Goal: Task Accomplishment & Management: Manage account settings

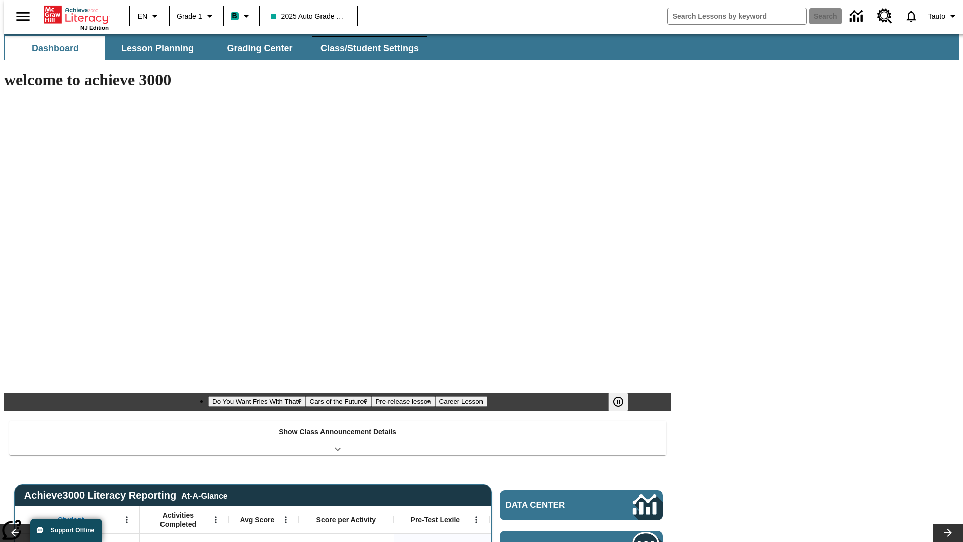
click at [364, 48] on button "Class/Student Settings" at bounding box center [369, 48] width 115 height 24
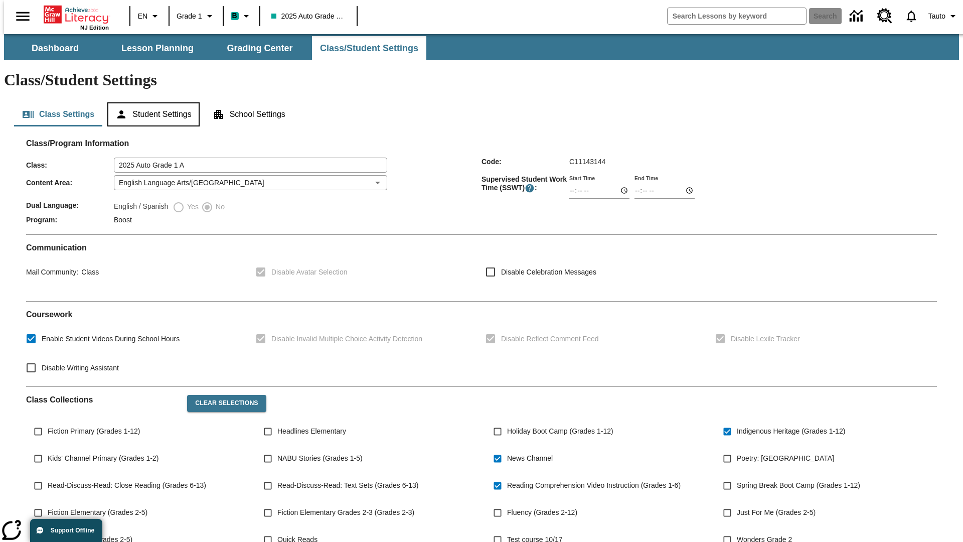
click at [151, 102] on button "Student Settings" at bounding box center [153, 114] width 92 height 24
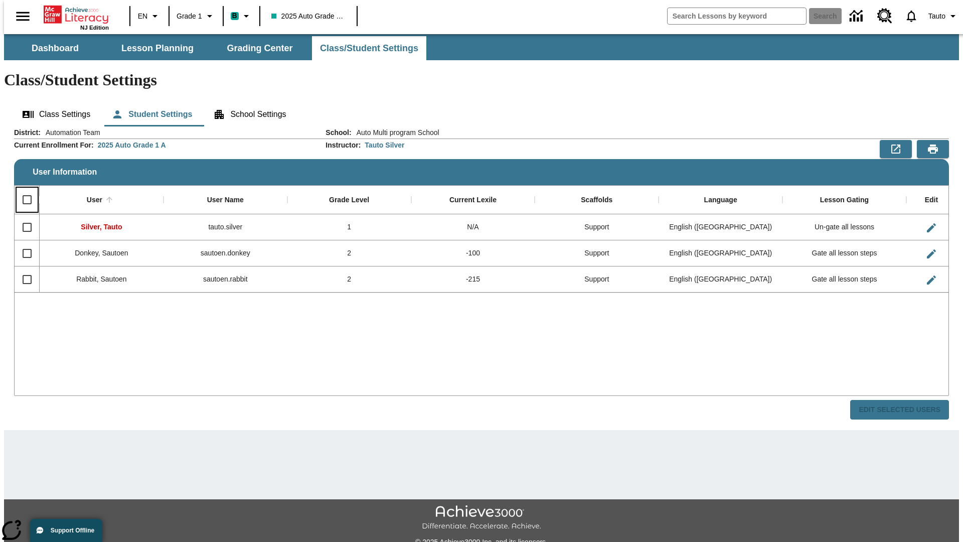
click at [23, 189] on input "Select all rows" at bounding box center [27, 199] width 21 height 21
checkbox input "true"
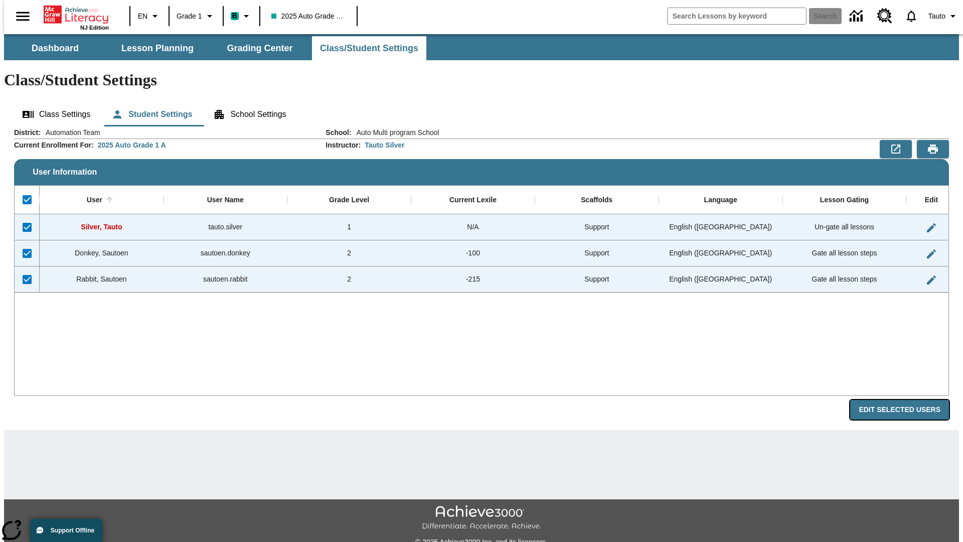
click at [907, 400] on button "Edit Selected Users" at bounding box center [899, 410] width 99 height 20
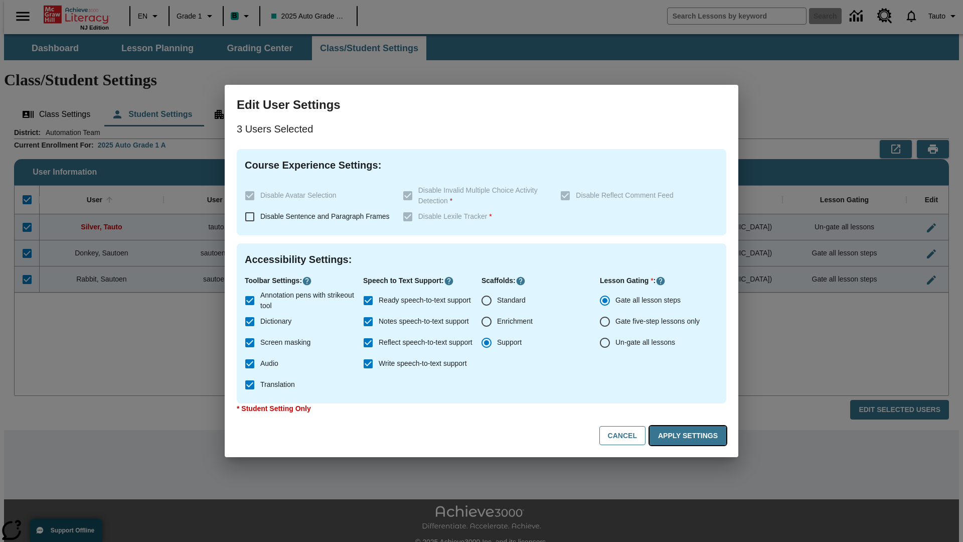
click at [689, 435] on button "Apply Settings" at bounding box center [687, 436] width 77 height 20
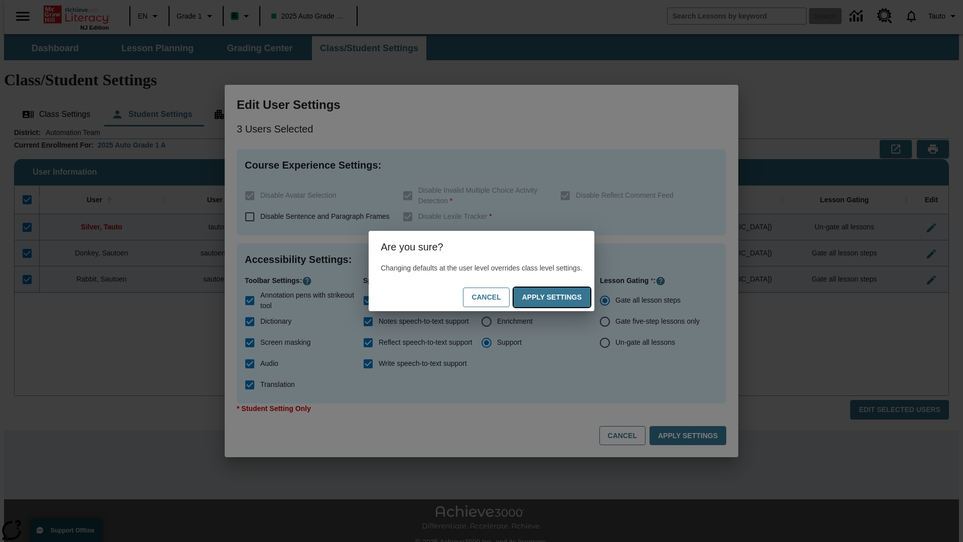
click at [562, 297] on button "Apply Settings" at bounding box center [551, 297] width 77 height 20
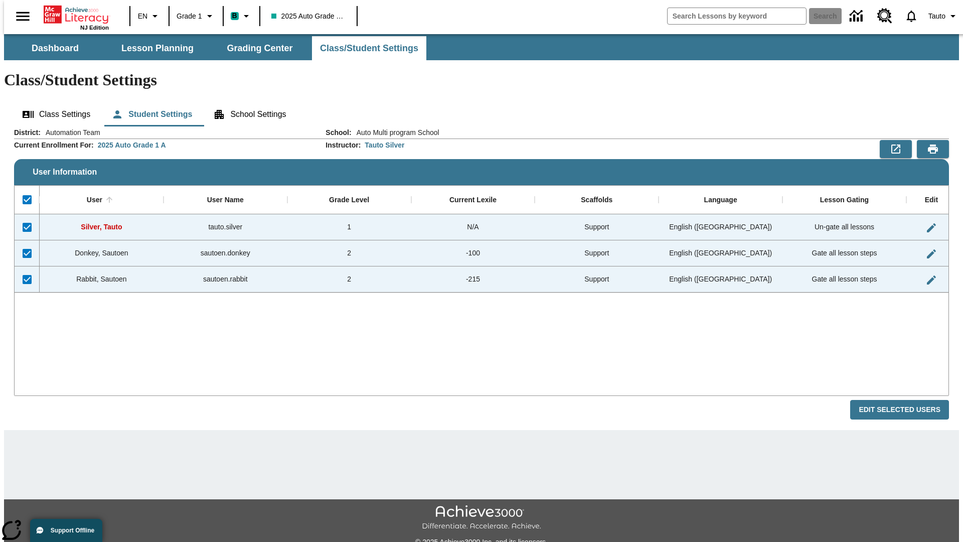
checkbox input "false"
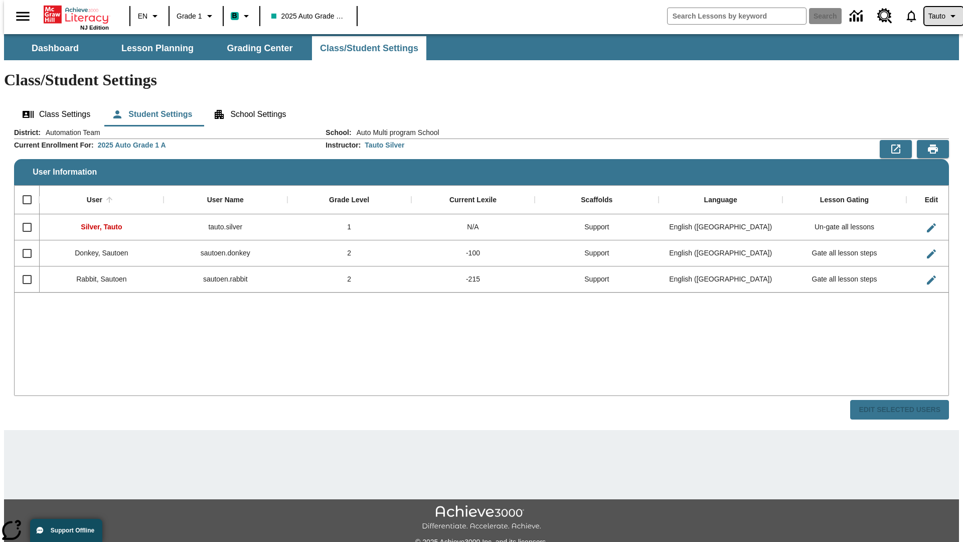
click at [938, 16] on span "Tauto" at bounding box center [936, 16] width 17 height 11
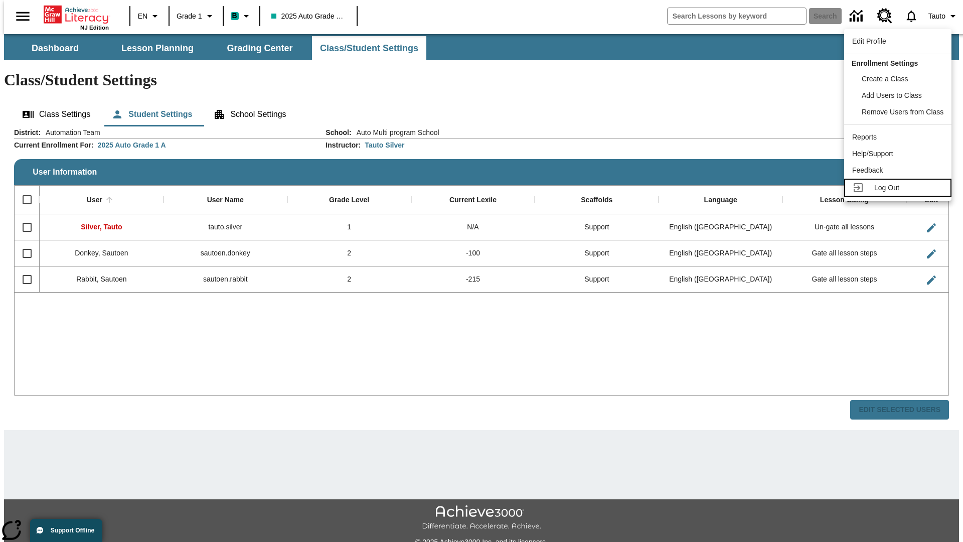
click at [899, 188] on span "Log Out" at bounding box center [886, 188] width 25 height 8
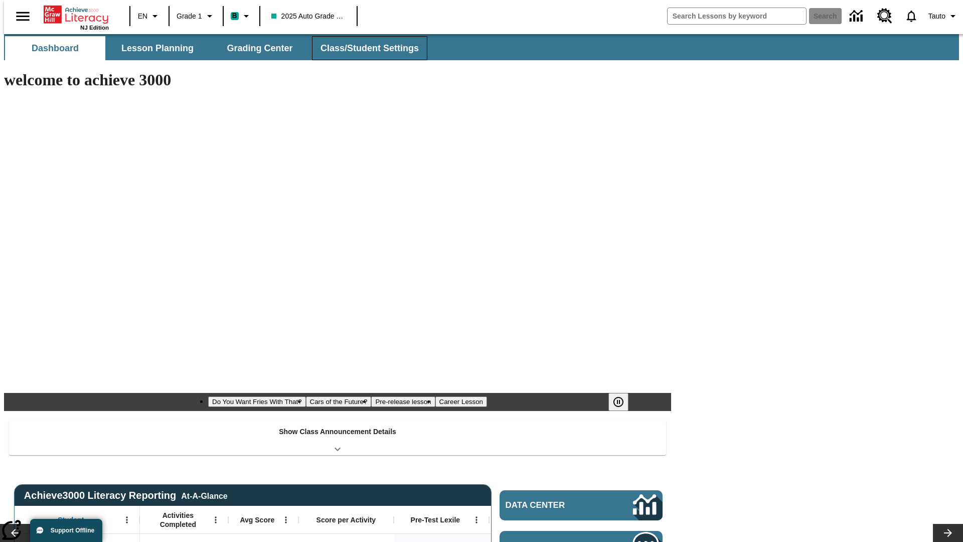
click at [364, 48] on button "Class/Student Settings" at bounding box center [369, 48] width 115 height 24
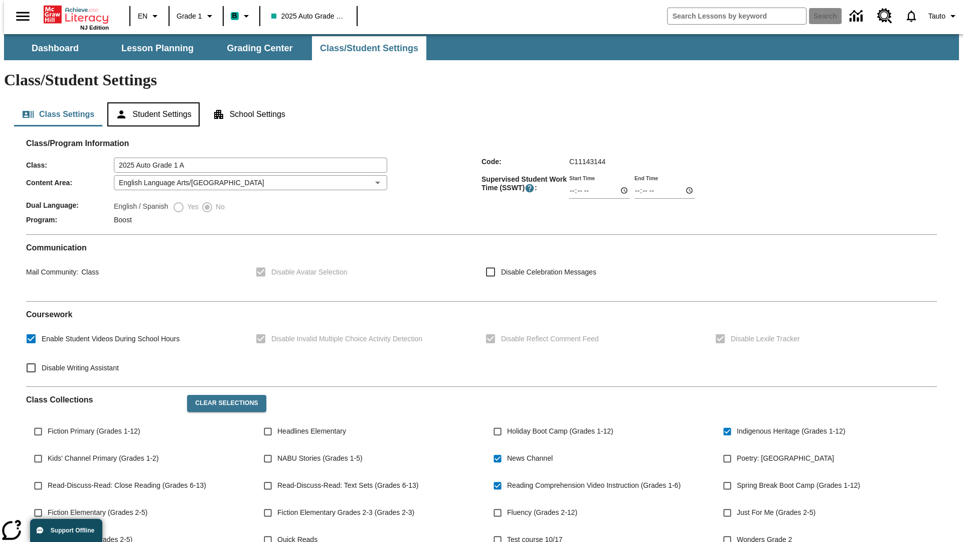
click at [151, 102] on button "Student Settings" at bounding box center [153, 114] width 92 height 24
